Goal: Transaction & Acquisition: Purchase product/service

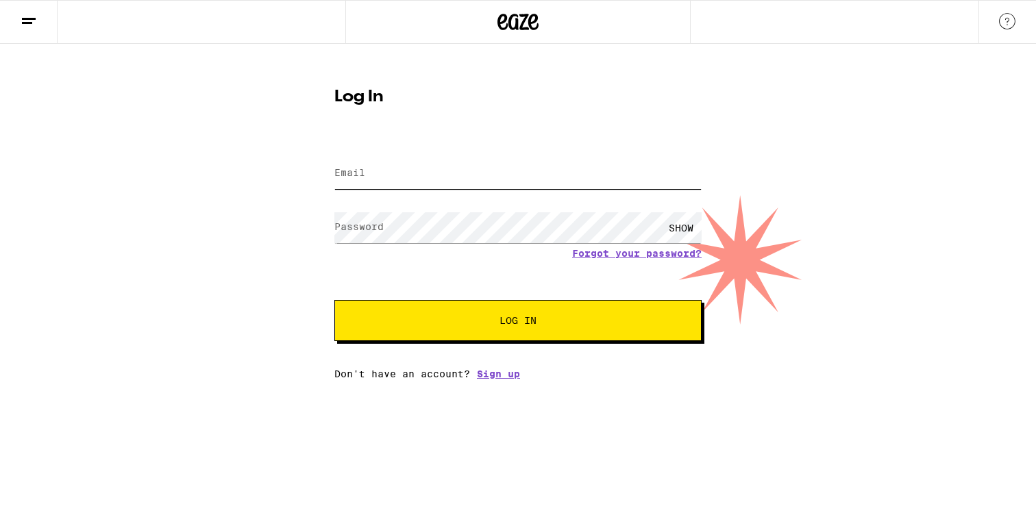
click at [429, 163] on input "Email" at bounding box center [517, 173] width 367 height 31
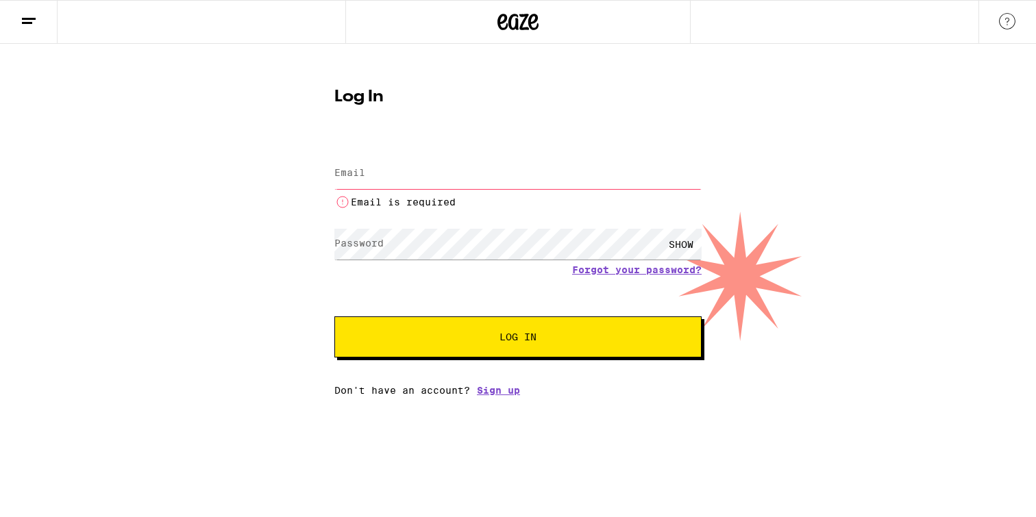
type input "[PERSON_NAME][EMAIL_ADDRESS][DOMAIN_NAME]"
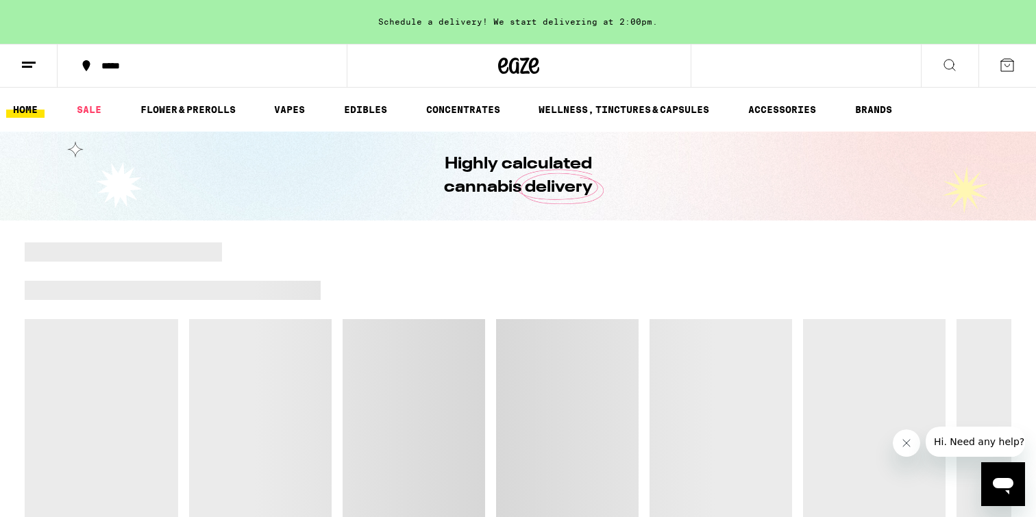
click at [944, 59] on icon at bounding box center [950, 65] width 16 height 16
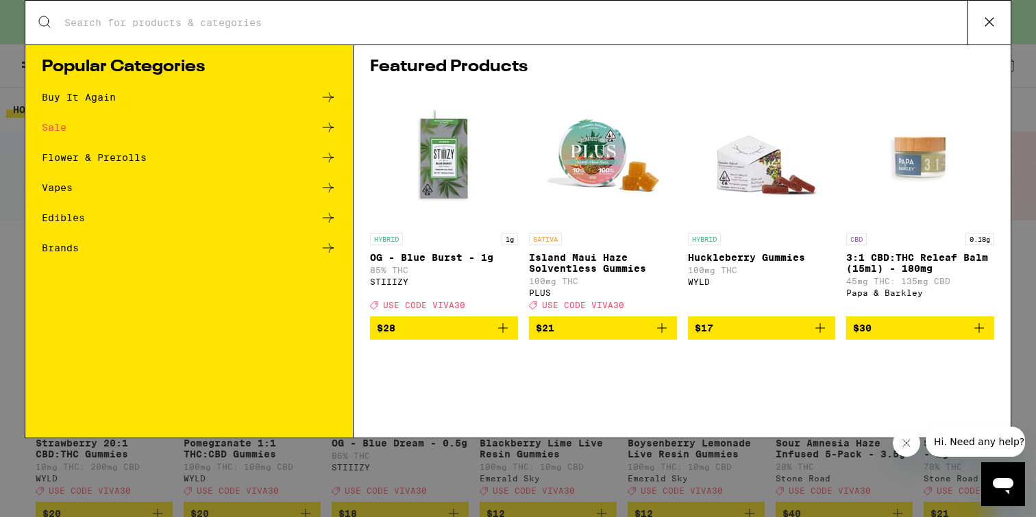
click at [86, 217] on div "Edibles" at bounding box center [189, 218] width 295 height 16
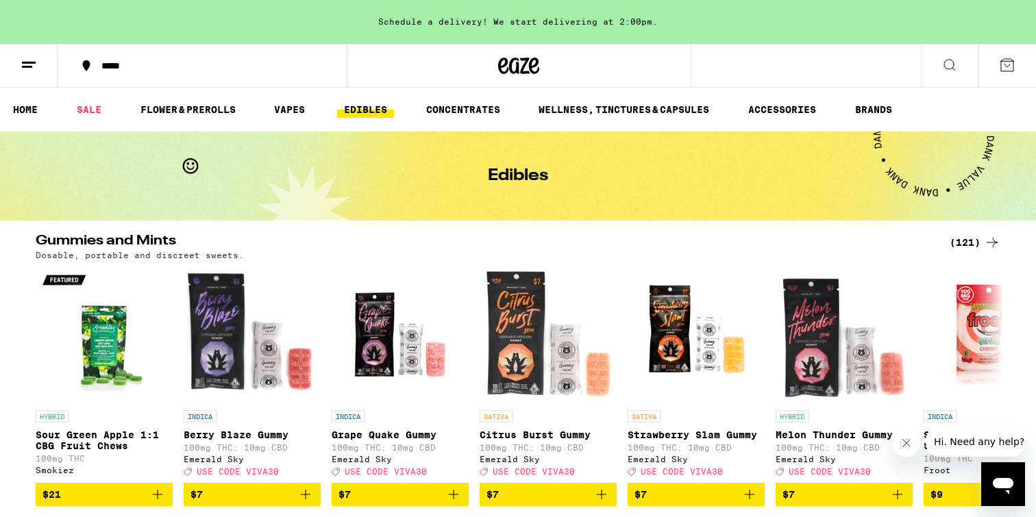
click at [946, 62] on icon at bounding box center [950, 65] width 16 height 16
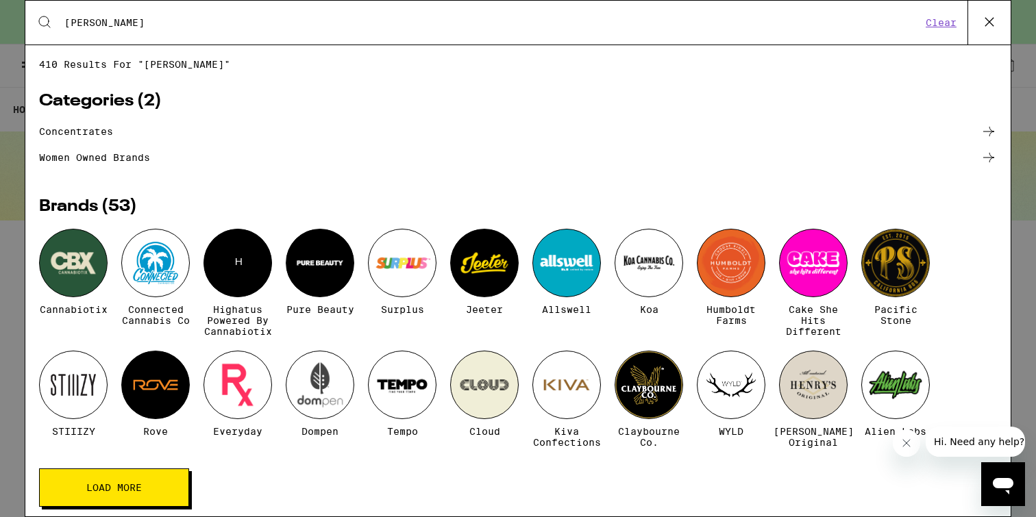
type input "[PERSON_NAME]"
click at [984, 17] on icon at bounding box center [989, 22] width 21 height 21
